Goal: Task Accomplishment & Management: Manage account settings

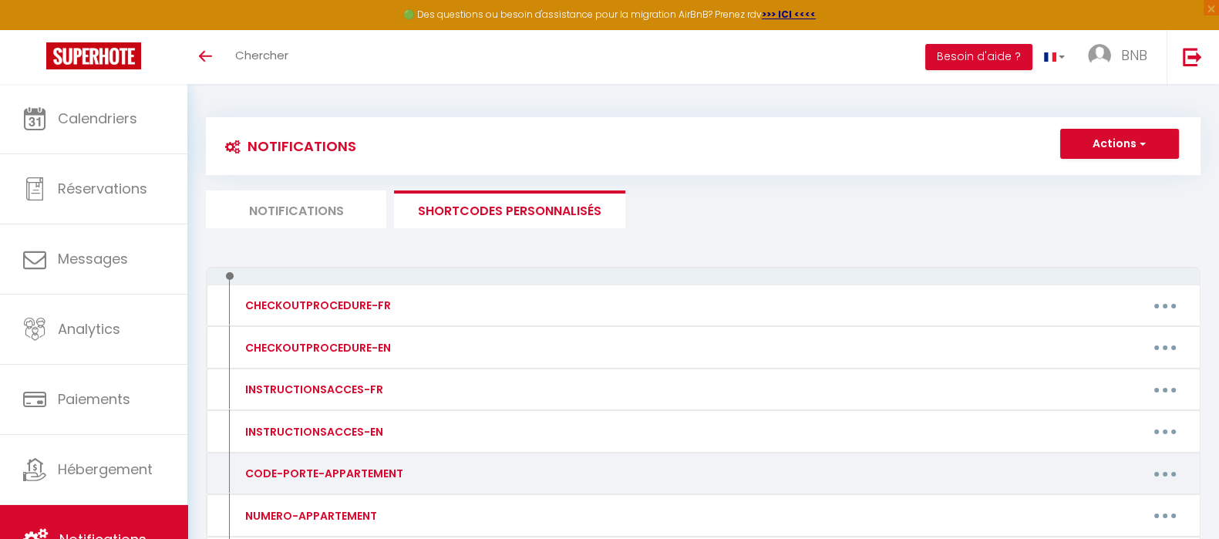
click at [1175, 468] on button "button" at bounding box center [1164, 473] width 43 height 25
click at [1124, 503] on link "Editer" at bounding box center [1125, 509] width 114 height 26
type input "CODE-PORTE-APPARTEMENT"
type textarea "Code appartement"
type textarea "9292"
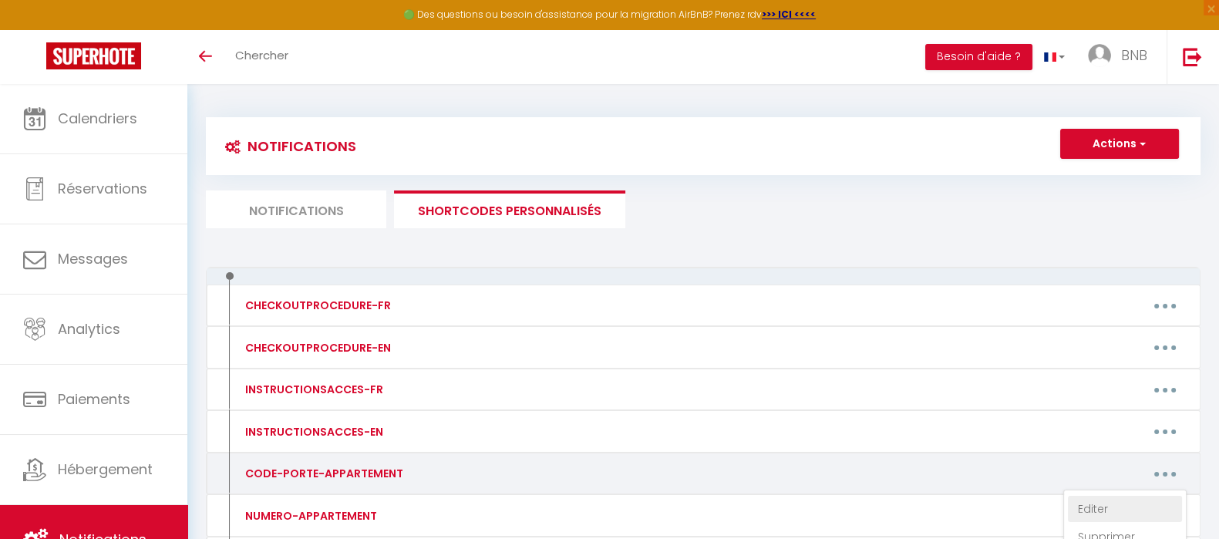
type textarea "5688"
type textarea "3459"
type textarea "2581"
type textarea "9260"
type textarea "2923"
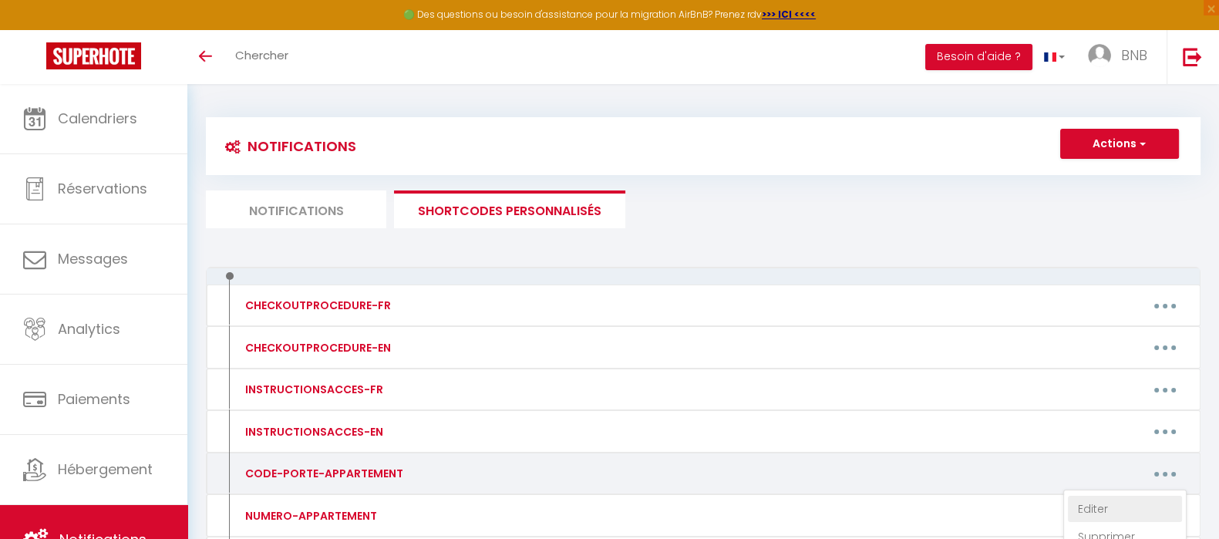
type textarea "9326"
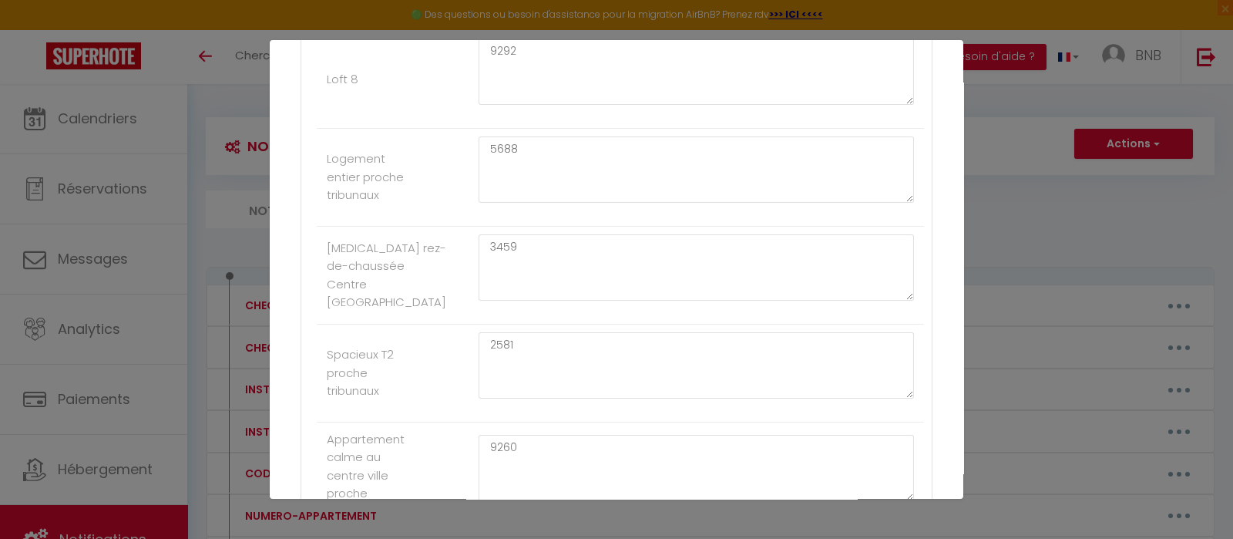
scroll to position [353, 0]
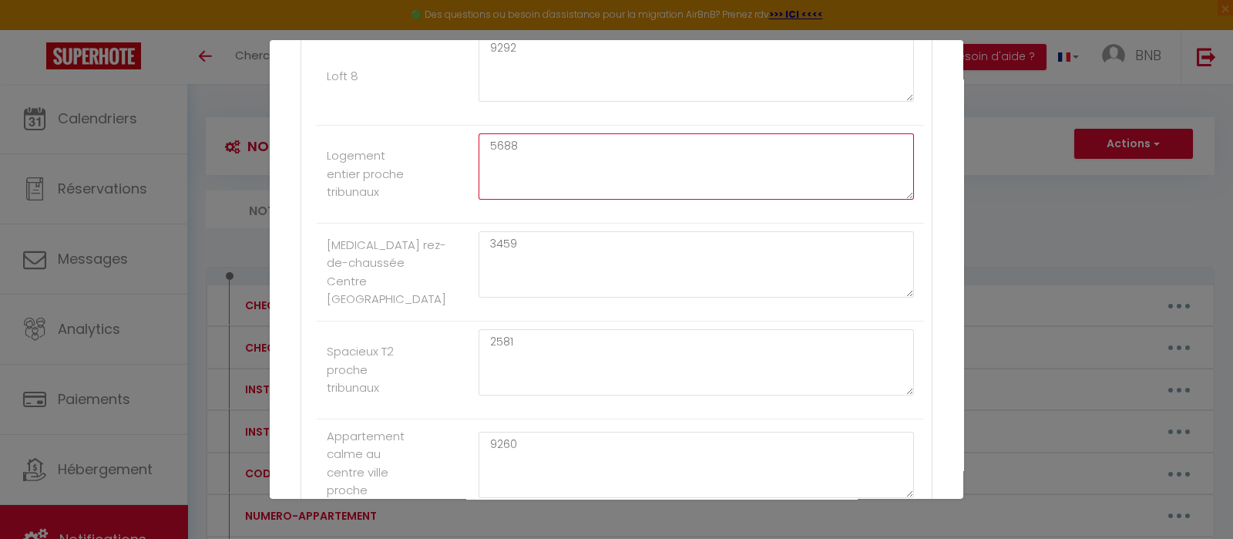
click at [580, 166] on textarea "5688" at bounding box center [696, 166] width 435 height 66
type textarea "6854"
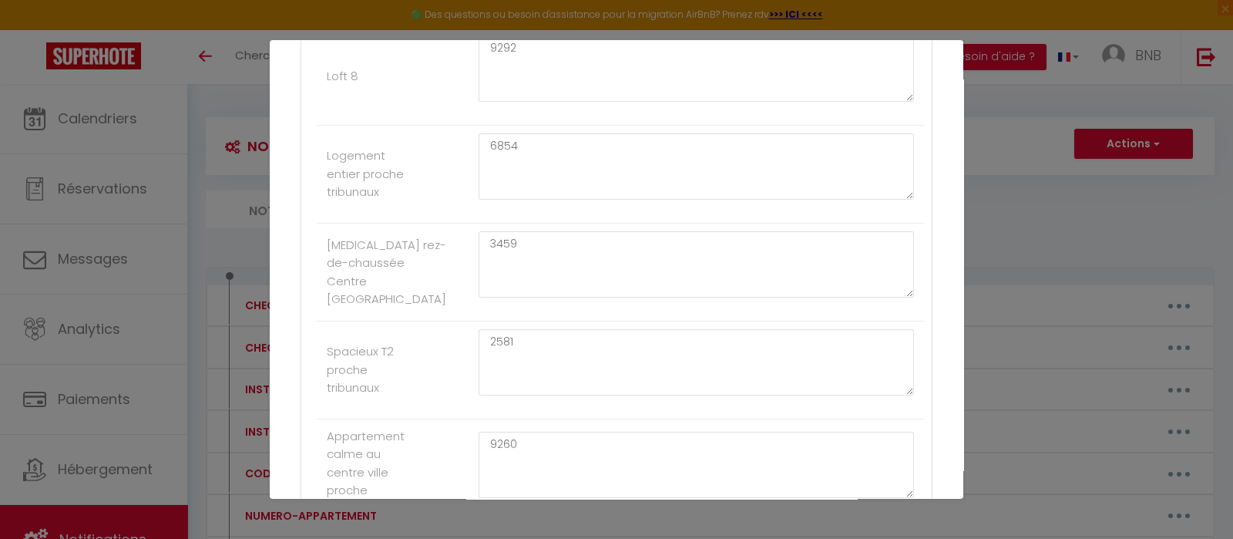
click at [587, 224] on li "[MEDICAL_DATA] rez-de-chaussée Centre Douai 3459" at bounding box center [620, 273] width 607 height 98
click at [573, 264] on textarea "3459" at bounding box center [696, 264] width 435 height 66
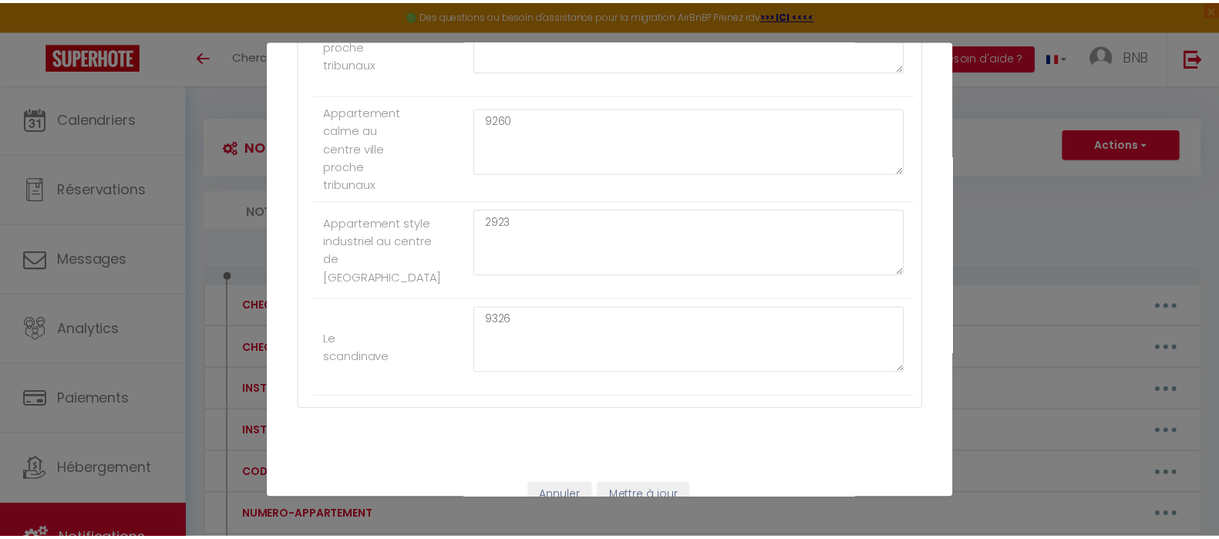
scroll to position [709, 0]
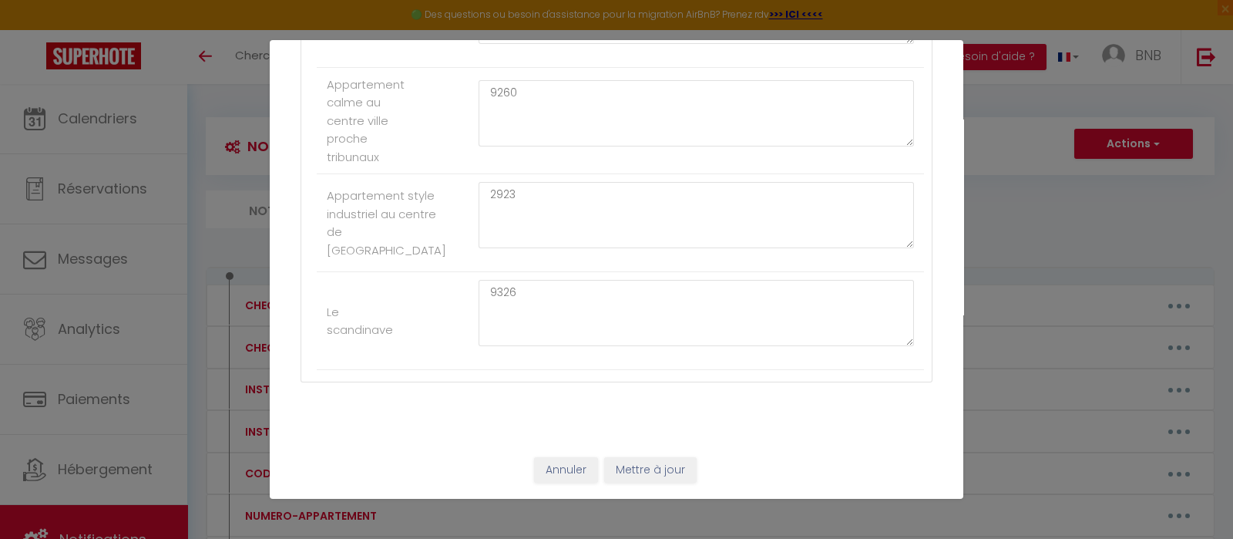
type textarea "4822"
click at [636, 468] on button "Mettre à jour" at bounding box center [650, 470] width 92 height 26
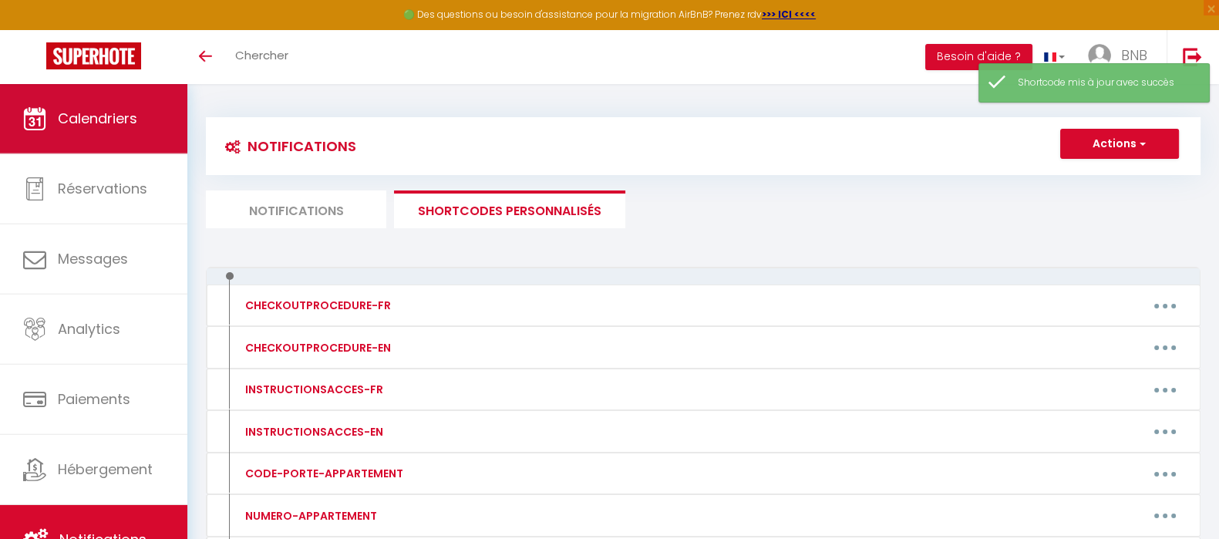
click at [79, 127] on span "Calendriers" at bounding box center [97, 118] width 79 height 19
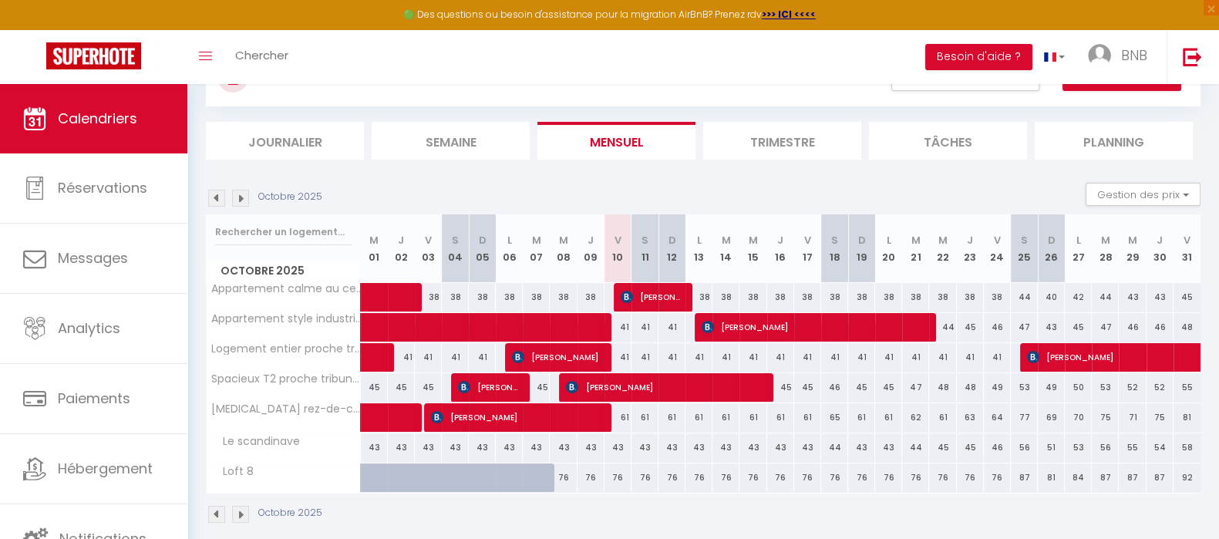
scroll to position [84, 0]
